Goal: Contribute content

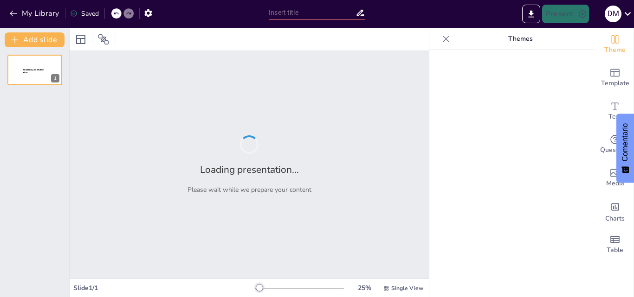
type input "Colombia en Colores: Descubriendo Nuestros Símbolos Patrios"
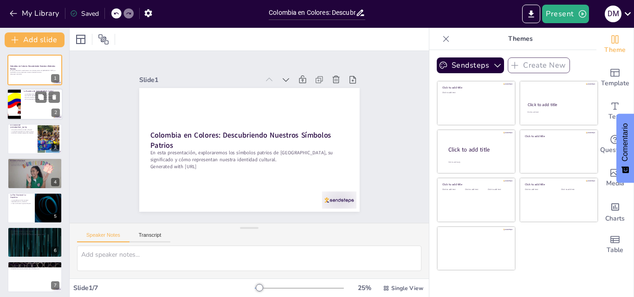
click at [27, 104] on div at bounding box center [35, 105] width 56 height 32
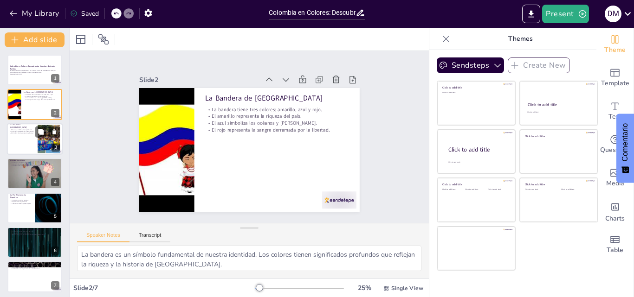
click at [26, 143] on div at bounding box center [35, 139] width 56 height 32
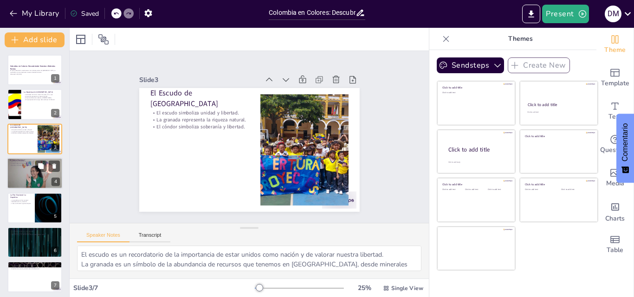
click at [18, 173] on div at bounding box center [35, 174] width 56 height 32
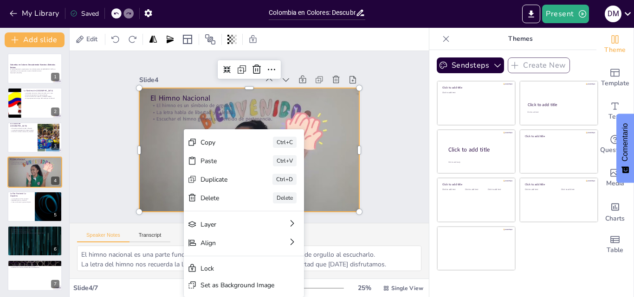
click at [89, 105] on div "Slide 1 Colombia en Colores: Descubriendo Nuestros Símbolos Patrios En esta pre…" at bounding box center [249, 137] width 375 height 209
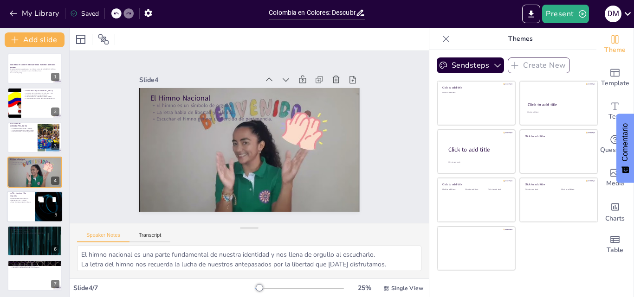
click at [15, 209] on div at bounding box center [35, 207] width 56 height 32
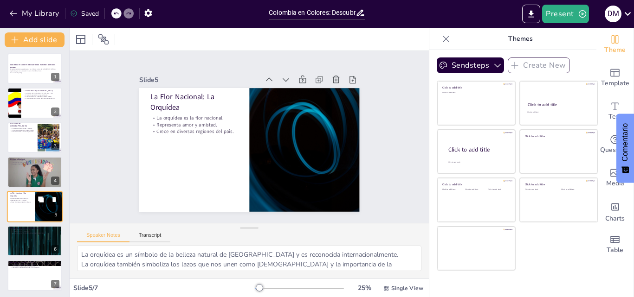
scroll to position [3, 0]
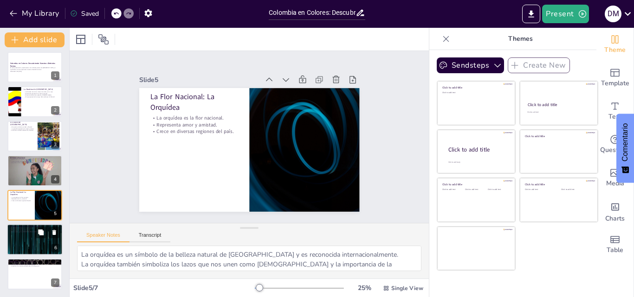
click at [16, 235] on div at bounding box center [35, 240] width 56 height 32
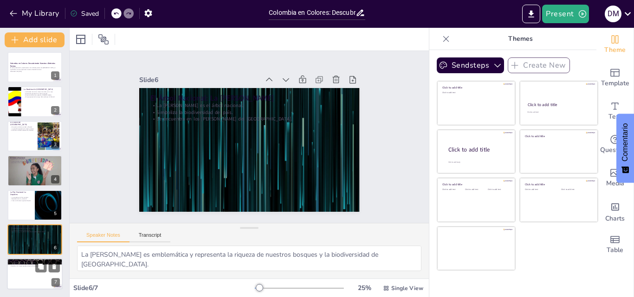
click at [28, 260] on p "Resumen de Símbolos Patrios" at bounding box center [35, 261] width 50 height 3
type textarea "Conocer nuestra historia a través de los símbolos nos ayuda a entender quiénes …"
